Goal: Task Accomplishment & Management: Use online tool/utility

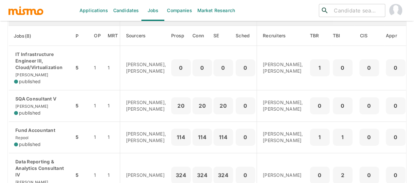
scroll to position [98, 0]
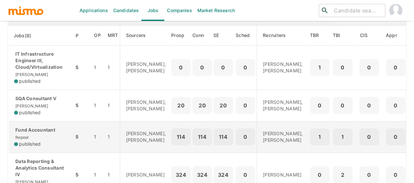
click at [31, 133] on p "Fund Accountant" at bounding box center [41, 130] width 55 height 7
click at [36, 133] on p "Fund Accountant" at bounding box center [41, 130] width 55 height 7
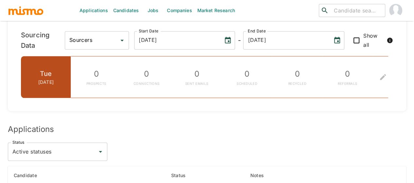
scroll to position [553, 0]
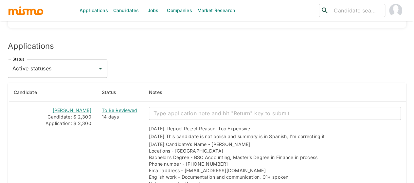
click at [68, 62] on input "Active statuses" at bounding box center [53, 68] width 84 height 12
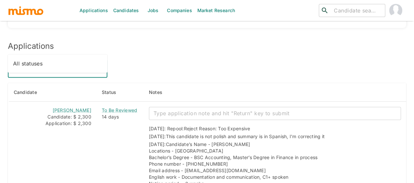
click at [47, 67] on li "All statuses" at bounding box center [58, 63] width 100 height 13
type input "All statuses"
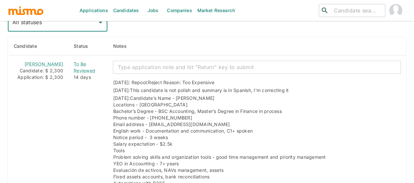
scroll to position [586, 0]
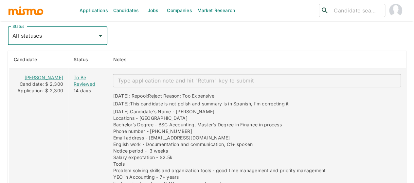
click at [44, 74] on link "Christopher Almonte" at bounding box center [44, 77] width 39 height 6
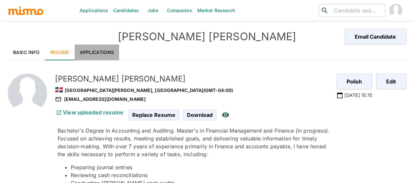
click at [85, 53] on link "Applications" at bounding box center [97, 53] width 45 height 16
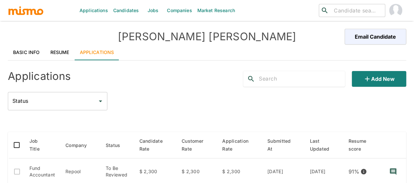
click at [53, 54] on link "Resume" at bounding box center [59, 53] width 29 height 16
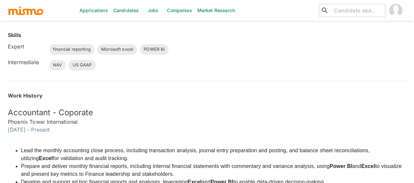
scroll to position [255, 0]
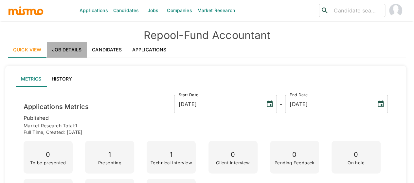
click at [61, 53] on link "Job Details" at bounding box center [67, 50] width 40 height 16
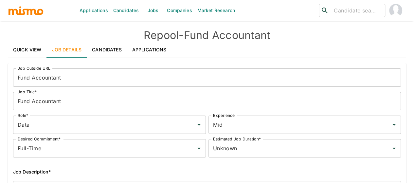
click at [28, 45] on link "Quick View" at bounding box center [27, 50] width 39 height 16
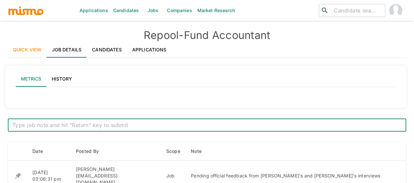
type input "Active statuses"
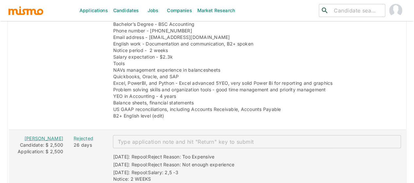
scroll to position [851, 0]
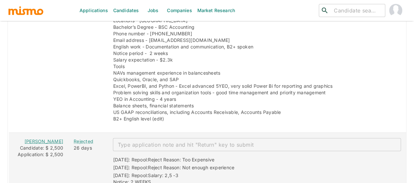
click at [36, 138] on link "Joseph Arias" at bounding box center [44, 141] width 39 height 6
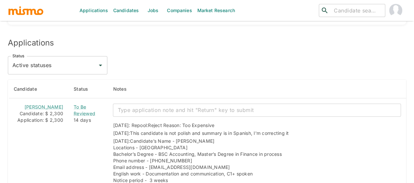
scroll to position [557, 0]
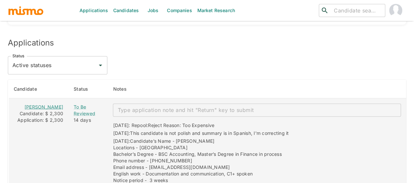
click at [34, 104] on link "Christopher Almonte" at bounding box center [44, 107] width 39 height 6
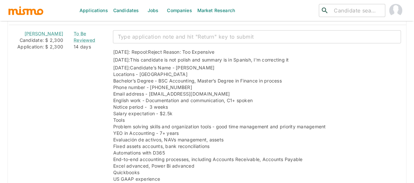
scroll to position [720, 0]
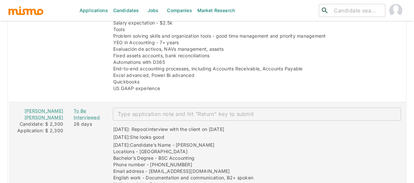
click at [37, 108] on div "Valeria Calvo Montero" at bounding box center [38, 114] width 49 height 13
click at [38, 108] on link "Valeria Calvo Montero" at bounding box center [44, 114] width 39 height 12
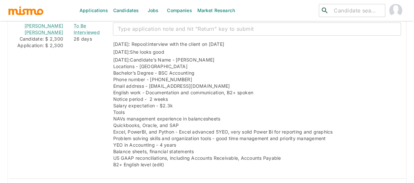
scroll to position [917, 0]
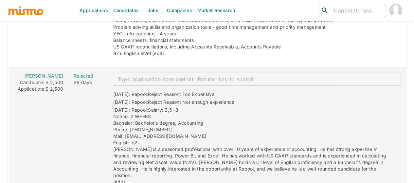
click at [44, 73] on link "Joseph Arias" at bounding box center [44, 76] width 39 height 6
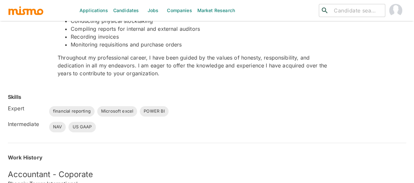
scroll to position [295, 0]
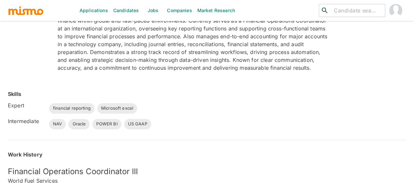
scroll to position [122, 0]
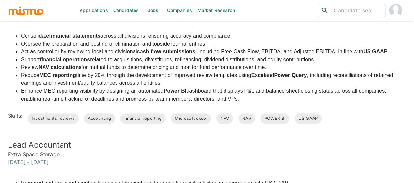
scroll to position [229, 0]
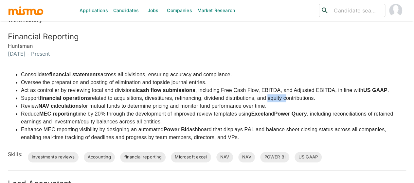
drag, startPoint x: 286, startPoint y: 96, endPoint x: 269, endPoint y: 97, distance: 16.7
click at [269, 97] on li "Support financial operations related to acquisitions, divestitures, refinancing…" at bounding box center [213, 98] width 385 height 8
copy li "equity"
